Goal: Contribute content

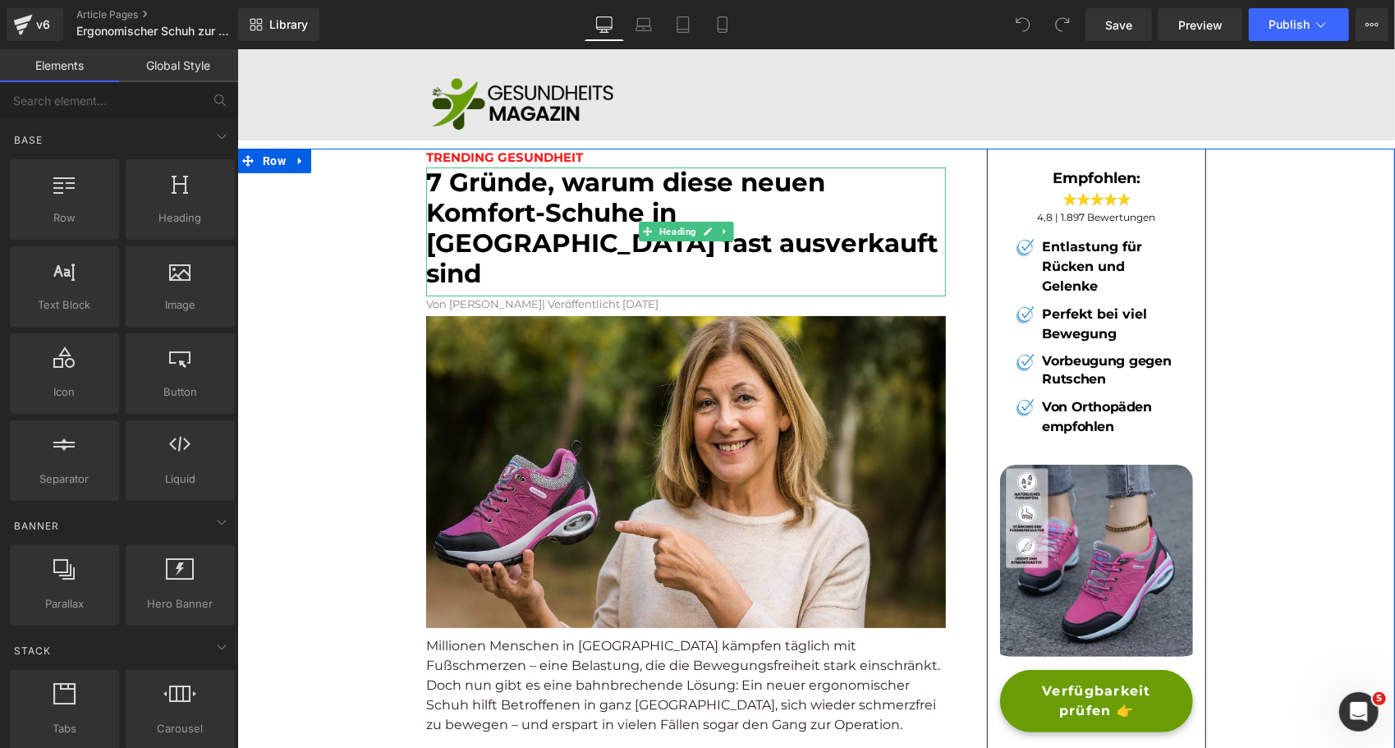
click at [503, 226] on font "7 Gründe, warum diese neuen Komfort-Schuhe in [GEOGRAPHIC_DATA] fast ausverkauf…" at bounding box center [681, 227] width 512 height 123
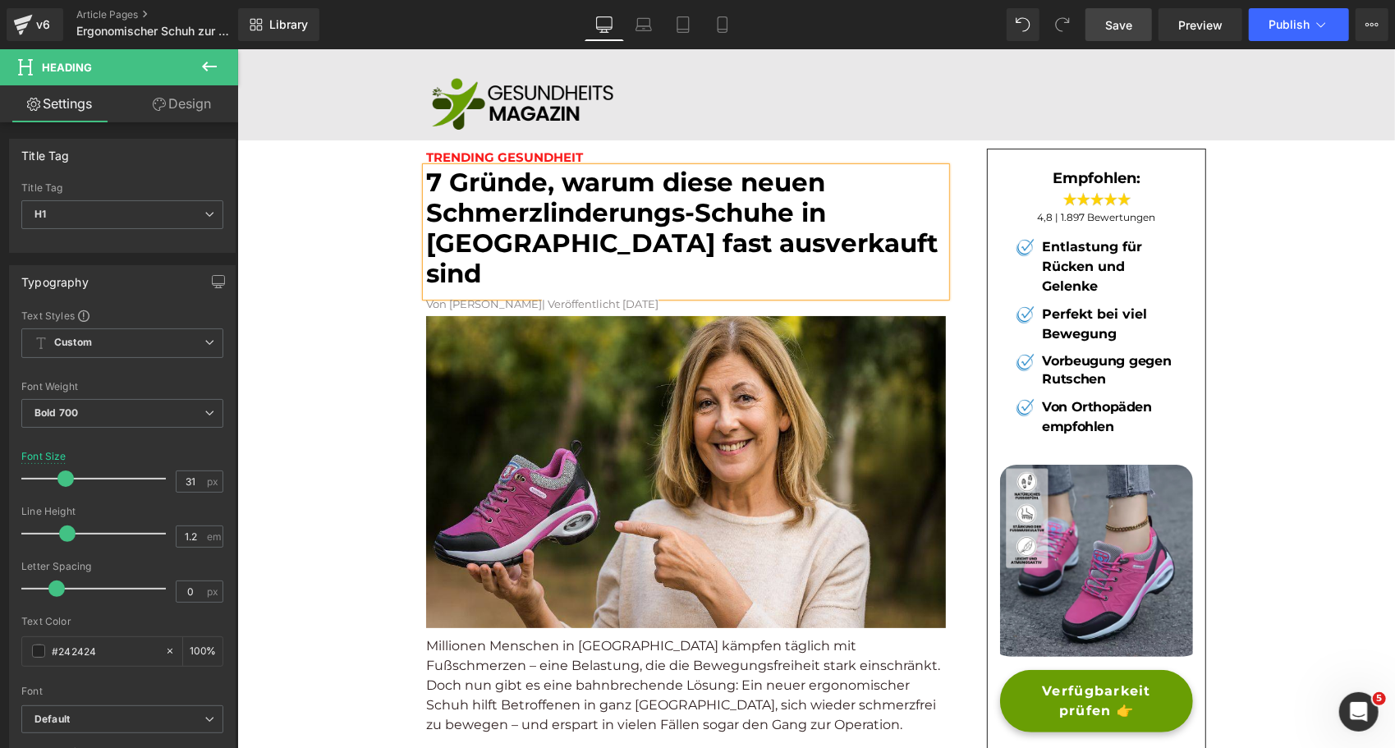
click at [1119, 31] on span "Save" at bounding box center [1118, 24] width 27 height 17
click at [1288, 22] on span "Publish" at bounding box center [1289, 24] width 41 height 13
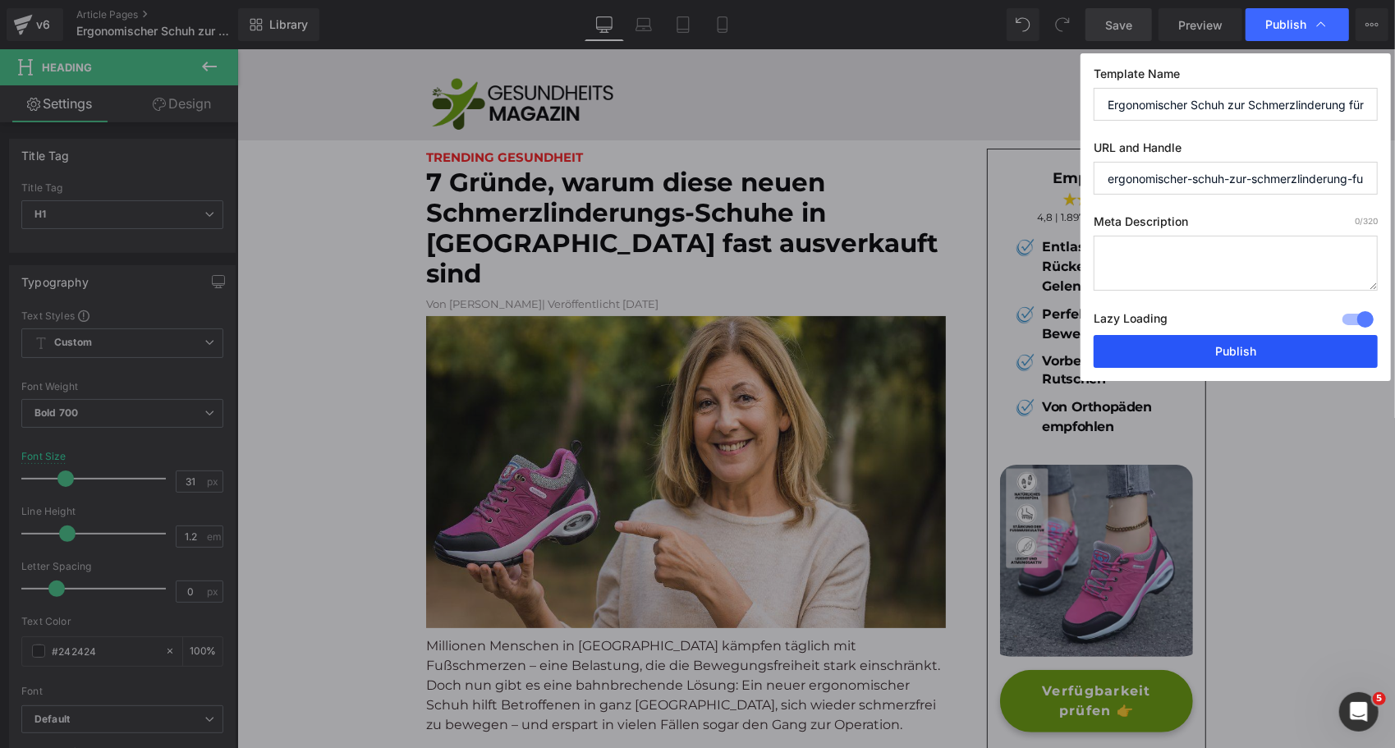
click at [1179, 347] on button "Publish" at bounding box center [1236, 351] width 284 height 33
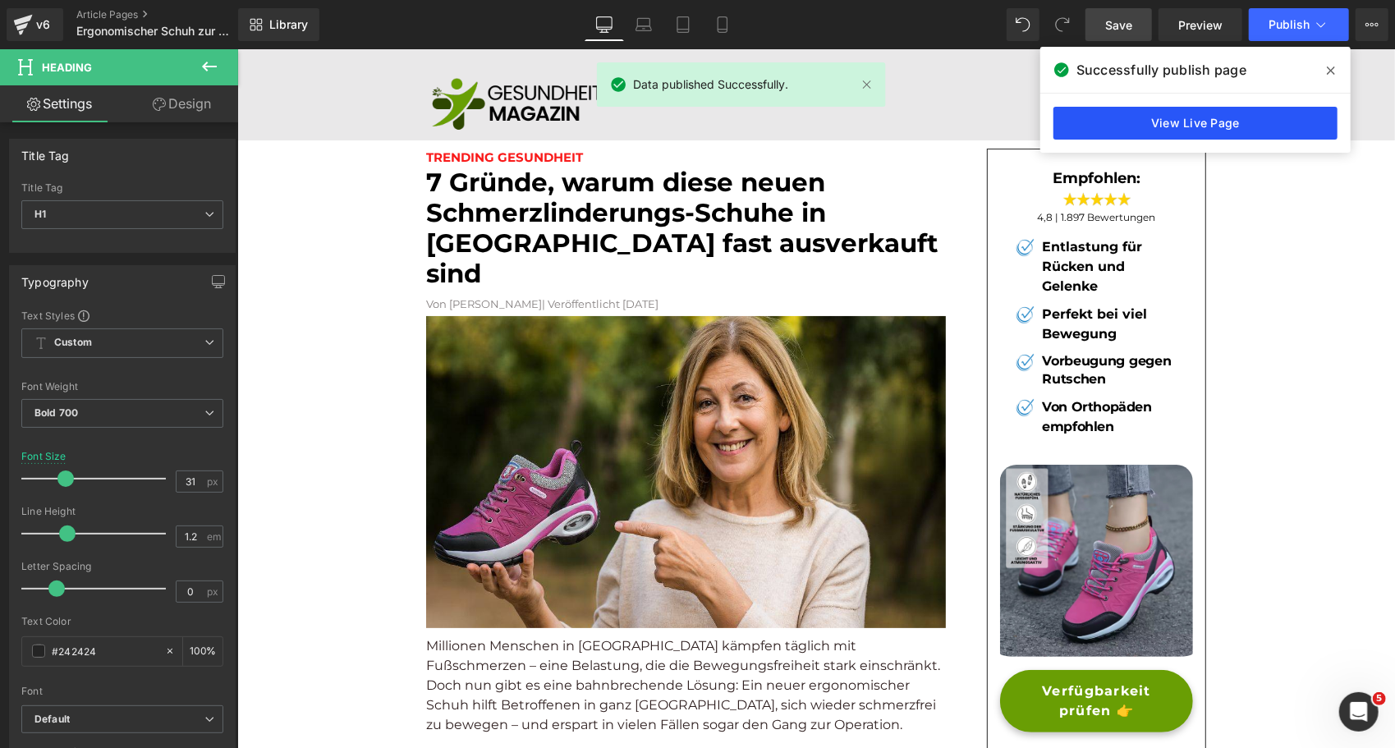
click at [1164, 117] on link "View Live Page" at bounding box center [1196, 123] width 284 height 33
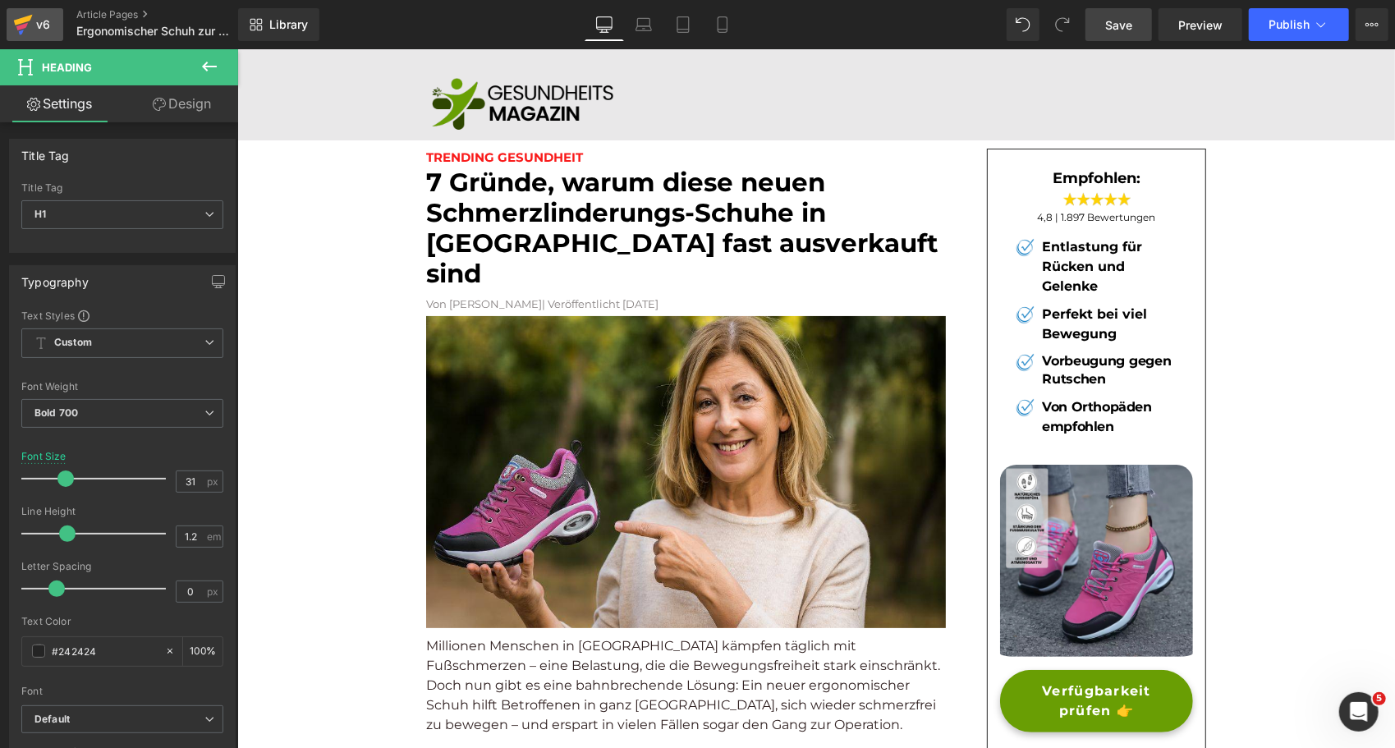
click at [39, 21] on div "v6" at bounding box center [43, 24] width 21 height 21
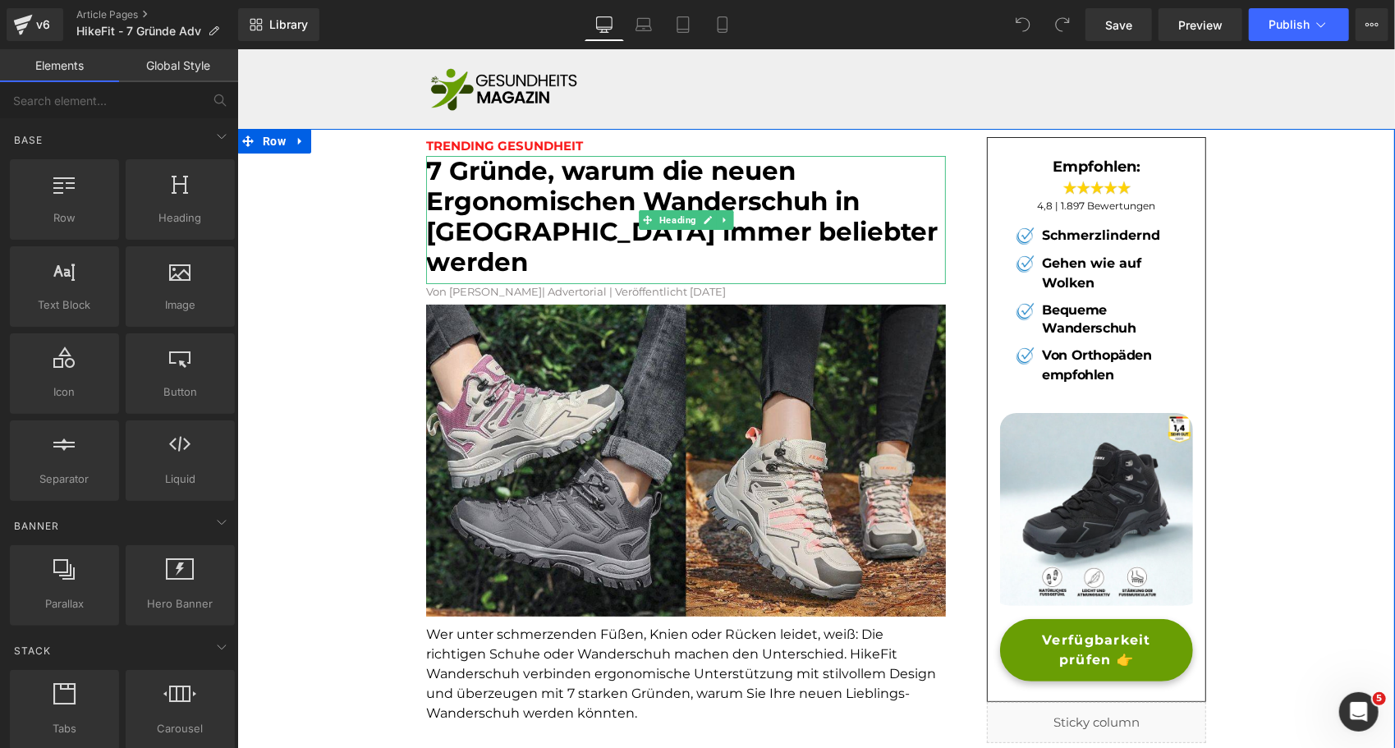
click at [505, 208] on font "7 Gründe, warum die neuen Ergonomischen Wanderschuh in Europa immer beliebter w…" at bounding box center [681, 215] width 512 height 123
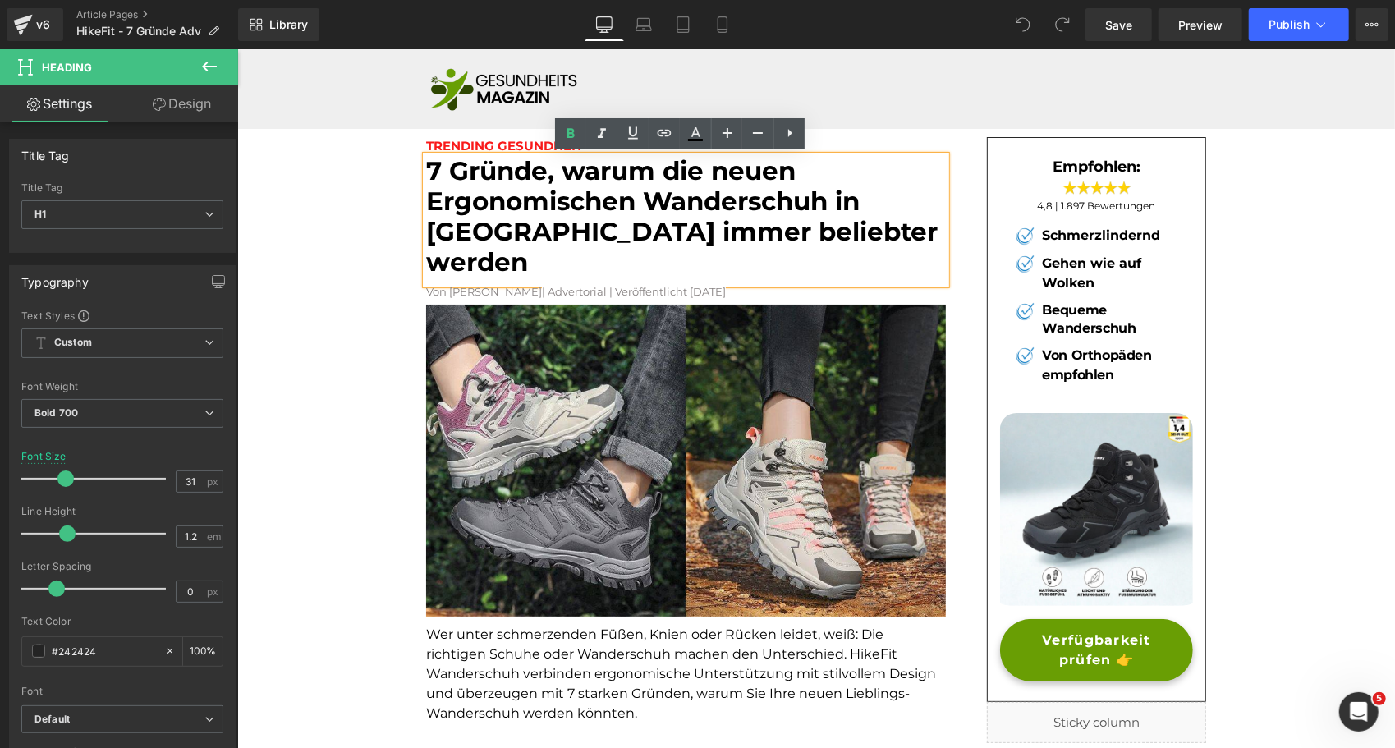
click at [808, 177] on h1 "7 Gründe, warum die neuen Ergonomischen Wanderschuh in Europa immer beliebter w…" at bounding box center [685, 216] width 520 height 122
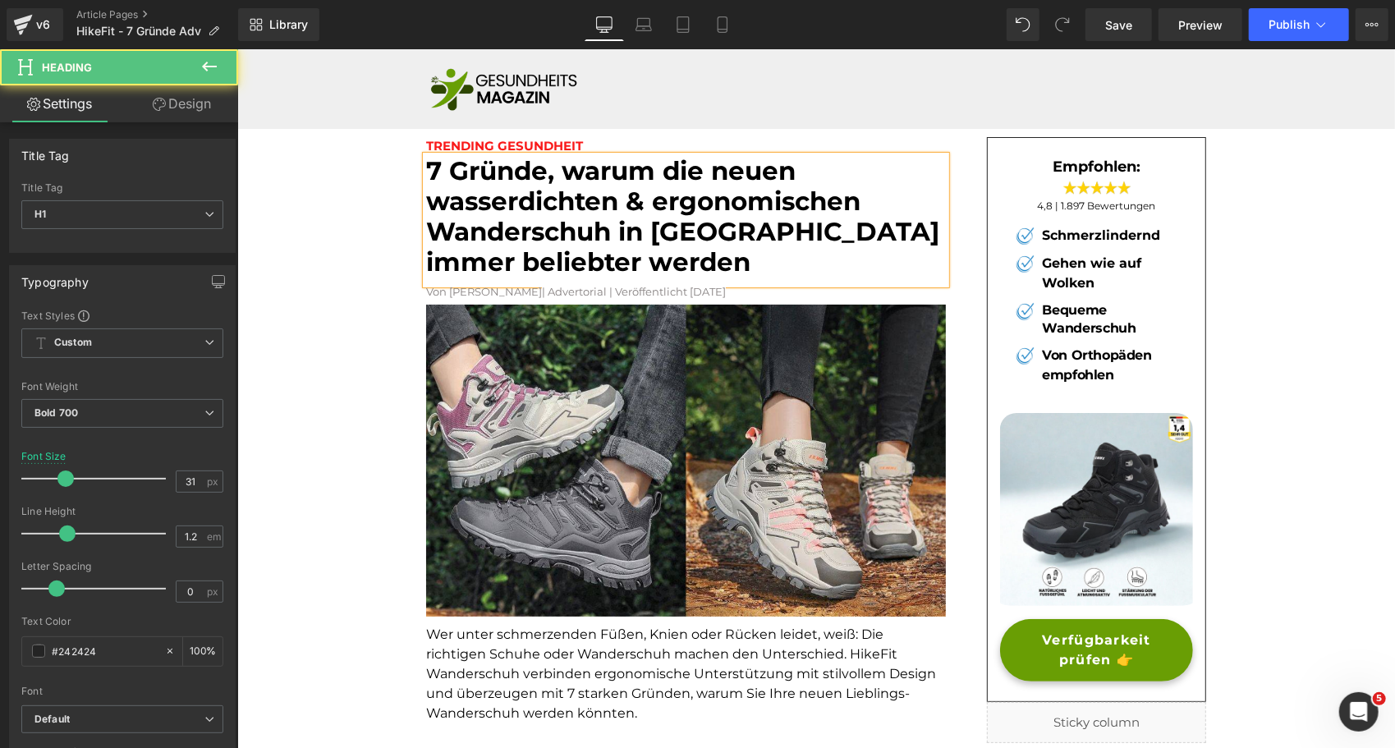
click at [604, 237] on font "7 Gründe, warum die neuen wasserdichten & ergonomischen Wanderschuh in Europa i…" at bounding box center [681, 215] width 513 height 123
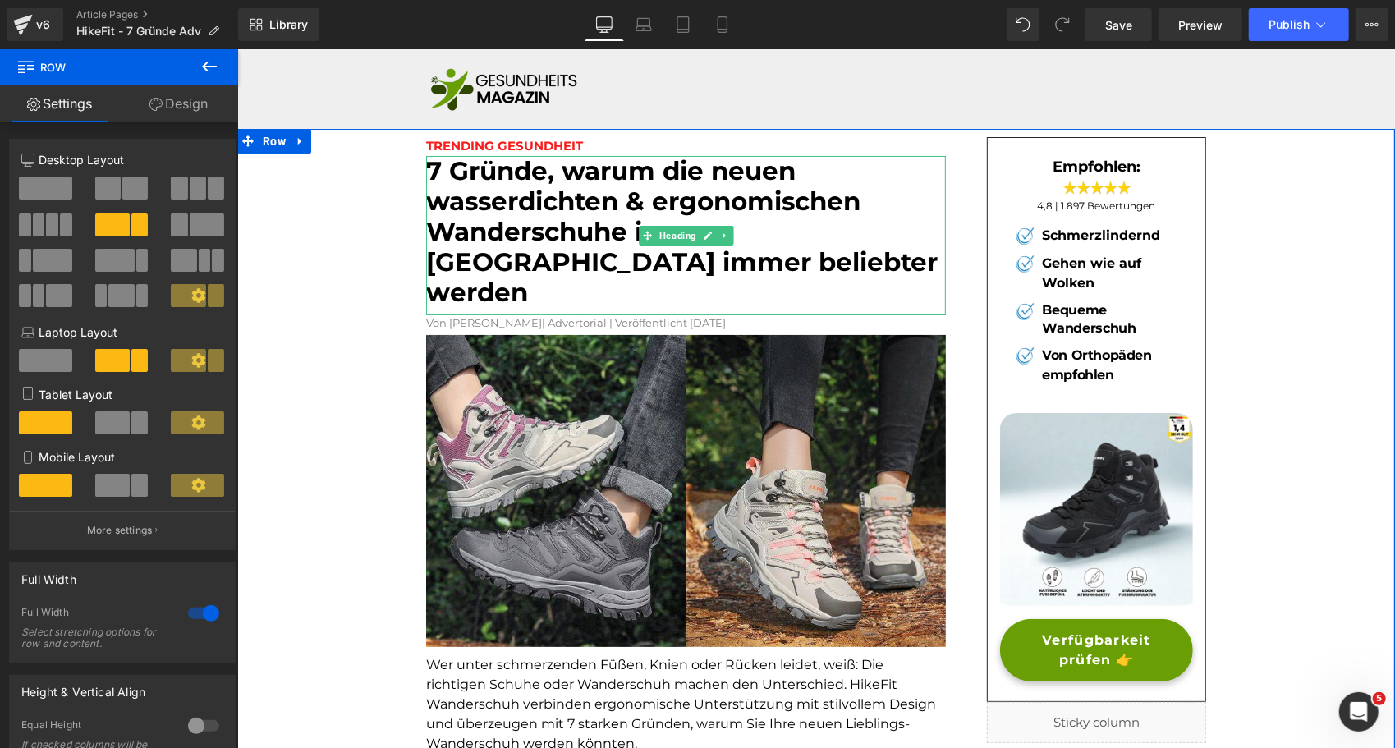
click at [696, 165] on font "7 Gründe, warum die neuen wasserdichten & ergonomischen Wanderschuhe in Europa …" at bounding box center [681, 231] width 512 height 154
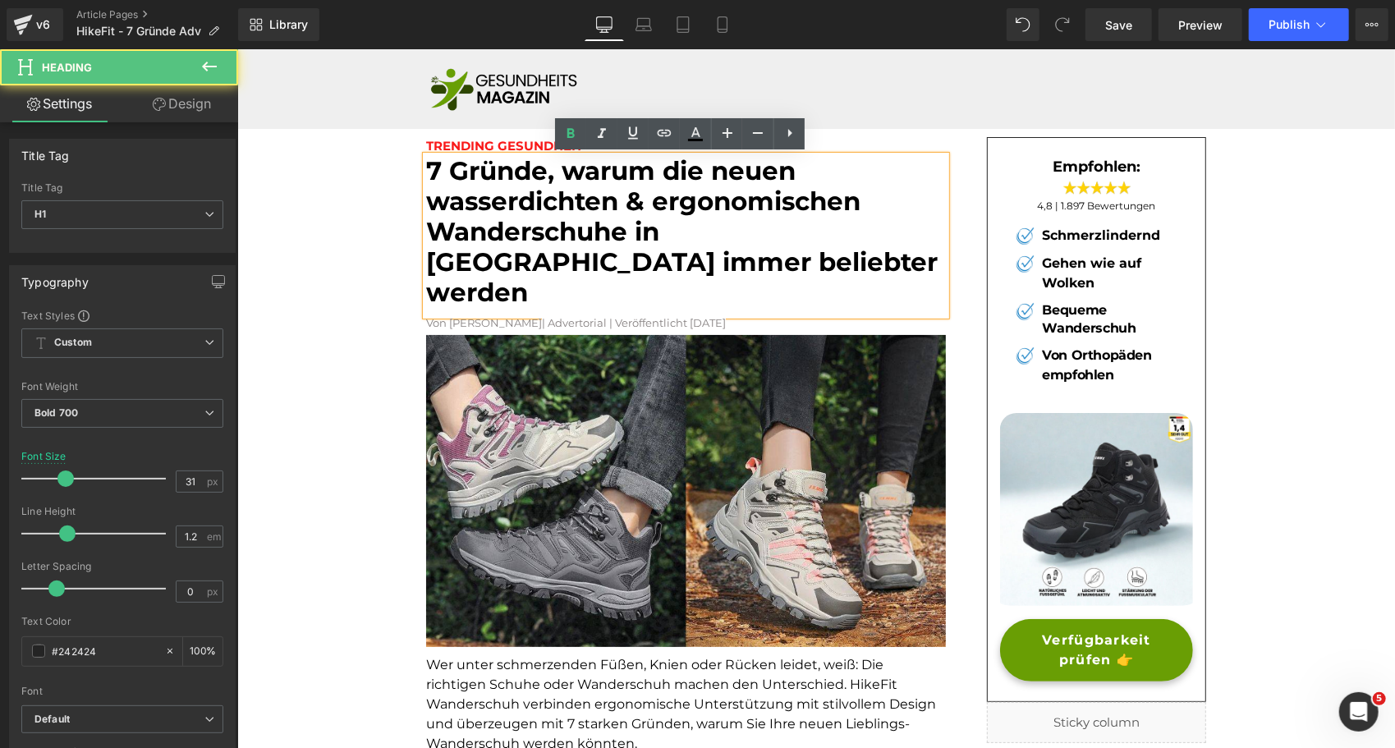
click at [875, 208] on h1 "7 Gründe, warum die neuen wasserdichten & ergonomischen Wanderschuhe in Europa …" at bounding box center [685, 231] width 520 height 153
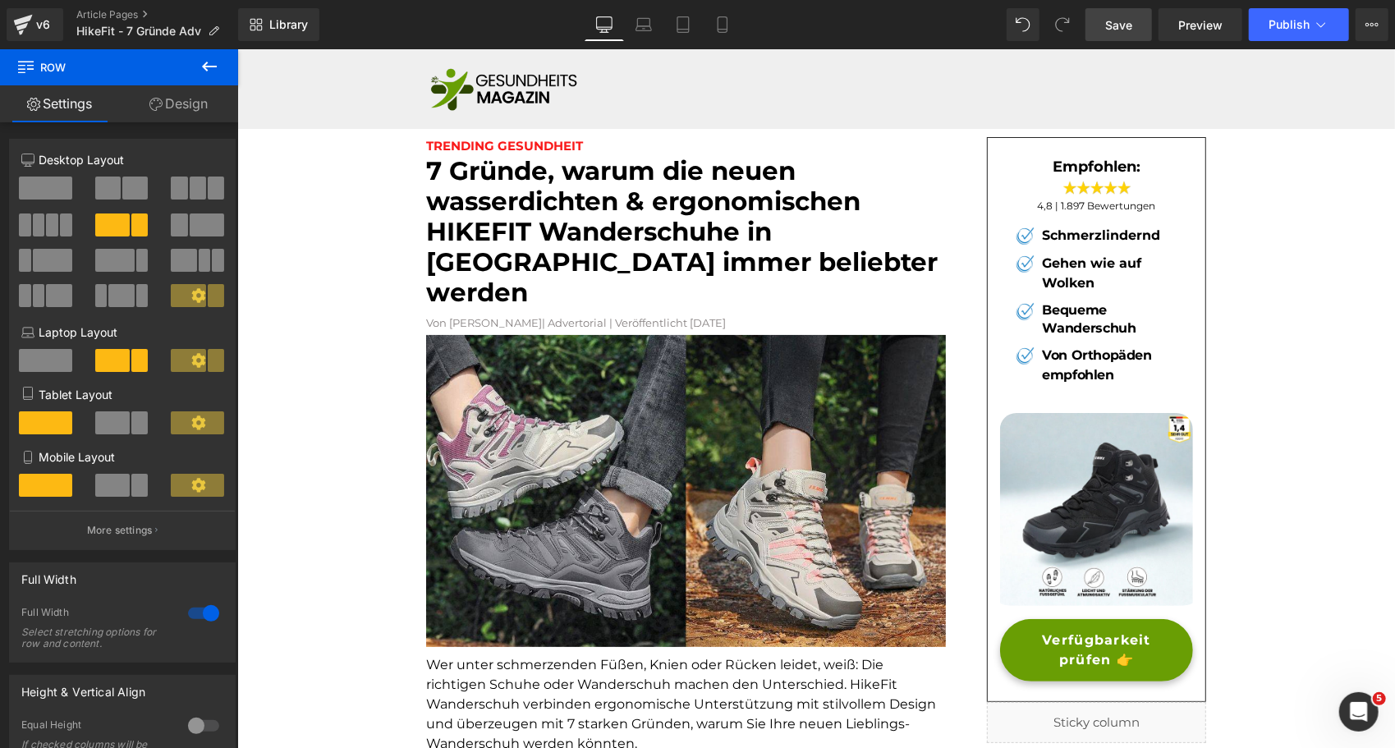
click at [1131, 21] on span "Save" at bounding box center [1118, 24] width 27 height 17
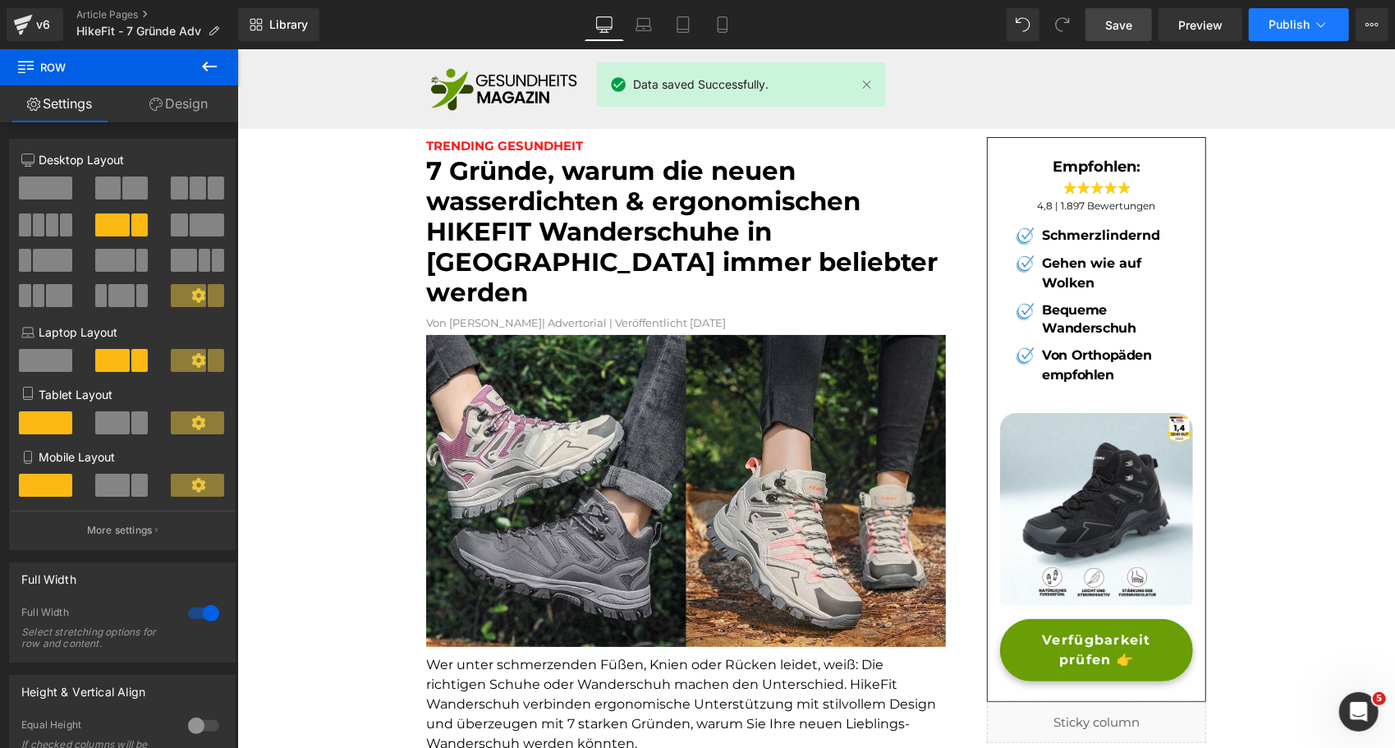
click at [1297, 18] on span "Publish" at bounding box center [1289, 24] width 41 height 13
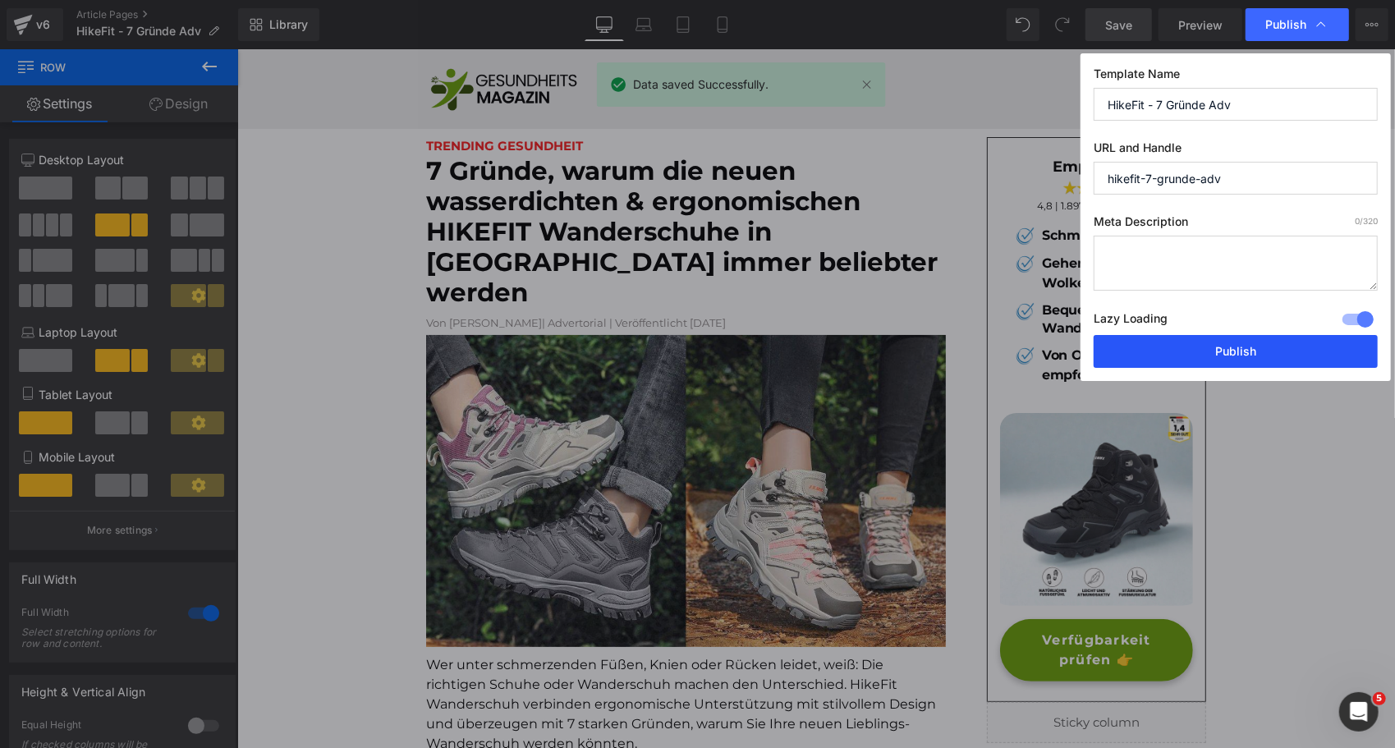
click at [1230, 347] on button "Publish" at bounding box center [1236, 351] width 284 height 33
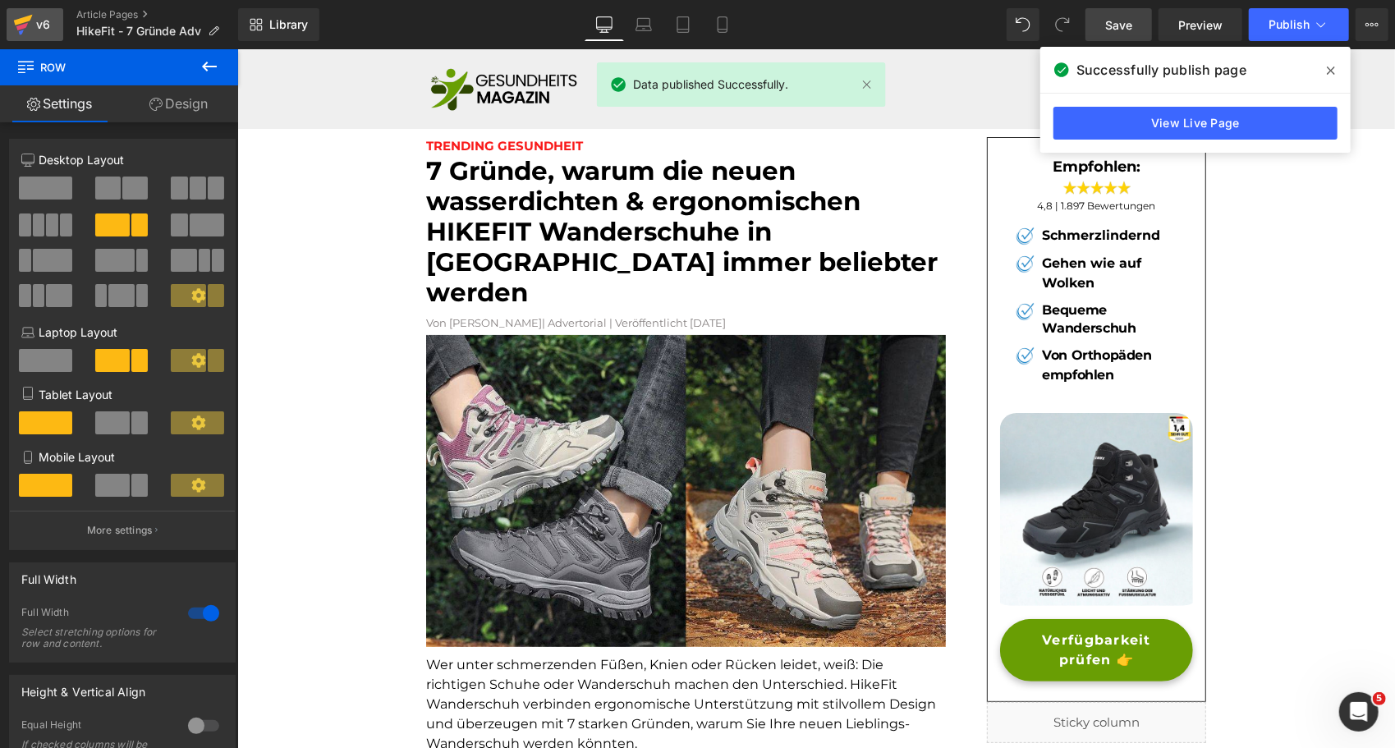
click at [29, 33] on icon at bounding box center [23, 24] width 20 height 41
